Goal: Task Accomplishment & Management: Complete application form

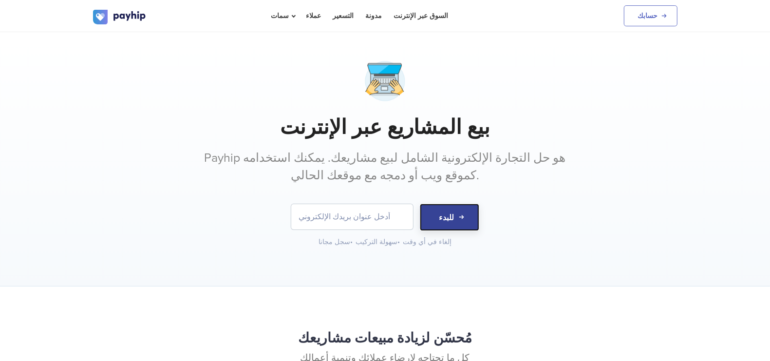
click at [440, 220] on font "للبدء" at bounding box center [447, 217] width 15 height 10
